Goal: Information Seeking & Learning: Learn about a topic

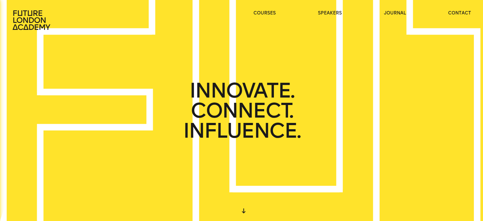
click at [194, 54] on div "INNOVATE. CONNECT. INFLUENCE." at bounding box center [241, 110] width 483 height 221
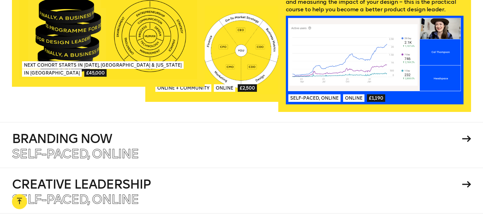
scroll to position [943, 0]
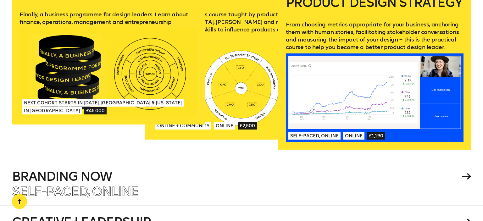
click at [71, 68] on div at bounding box center [109, 72] width 178 height 89
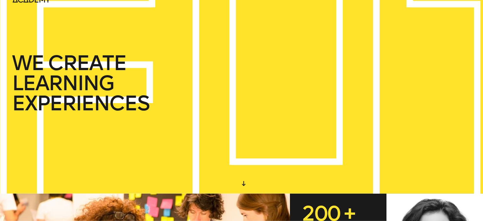
scroll to position [0, 0]
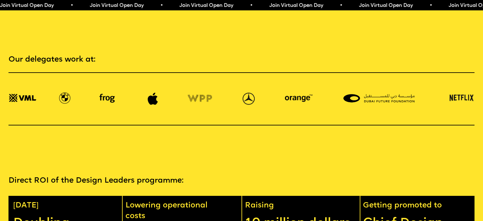
scroll to position [1230, 0]
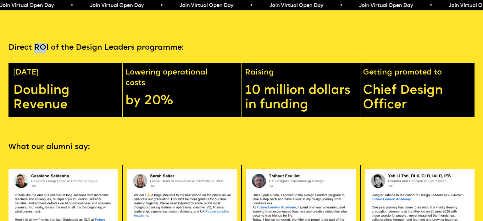
drag, startPoint x: 35, startPoint y: 36, endPoint x: 47, endPoint y: 37, distance: 12.0
click at [47, 43] on p "Direct ROI of the Design Leaders programme:" at bounding box center [241, 48] width 467 height 11
click at [48, 43] on p "Direct ROI of the Design Leaders programme:" at bounding box center [241, 48] width 467 height 11
drag, startPoint x: 48, startPoint y: 37, endPoint x: 38, endPoint y: 35, distance: 10.8
click at [38, 43] on p "Direct ROI of the Design Leaders programme:" at bounding box center [241, 48] width 467 height 11
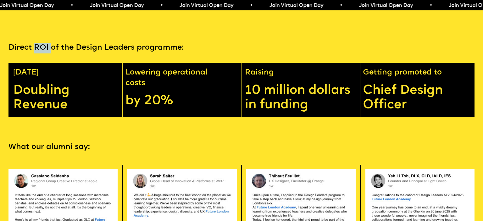
copy p "ROI"
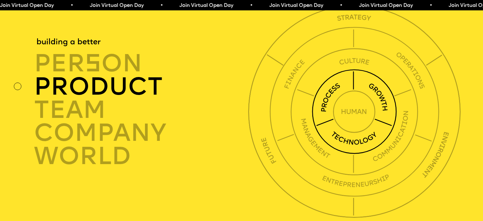
scroll to position [1695, 0]
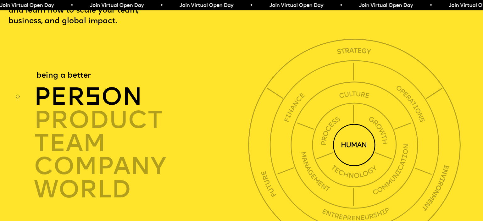
click at [87, 86] on span "s" at bounding box center [93, 98] width 16 height 25
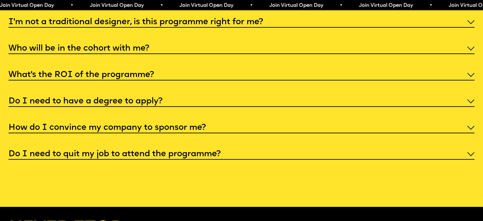
scroll to position [2559, 0]
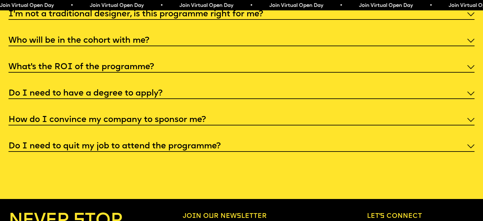
click at [187, 77] on div "I'm not a traditional designer, is this programme right for me? Though the prog…" at bounding box center [241, 80] width 467 height 144
click at [182, 87] on div "Do I need to have a degree to apply?" at bounding box center [241, 93] width 467 height 12
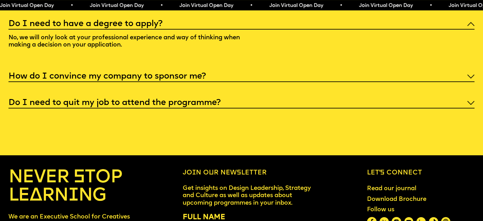
scroll to position [2603, 0]
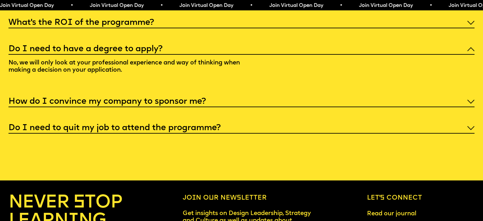
click at [144, 111] on div "I'm not a traditional designer, is this programme right for me? Though the prog…" at bounding box center [241, 48] width 467 height 170
click at [145, 125] on h5 "Do I need to quit my job to attend the programme?" at bounding box center [114, 128] width 212 height 6
